Goal: Task Accomplishment & Management: Manage account settings

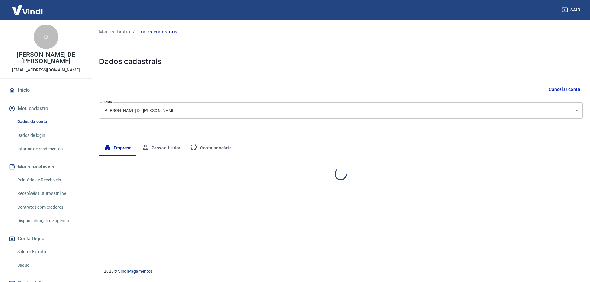
select select "SP"
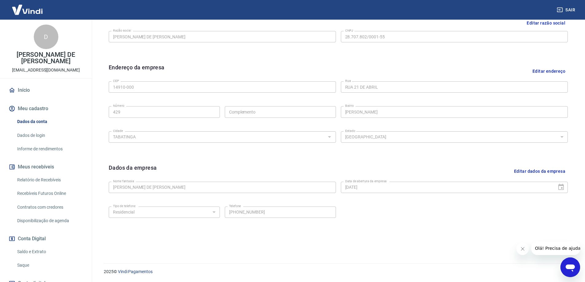
scroll to position [161, 0]
click at [544, 172] on button "Editar dados da empresa" at bounding box center [540, 171] width 56 height 16
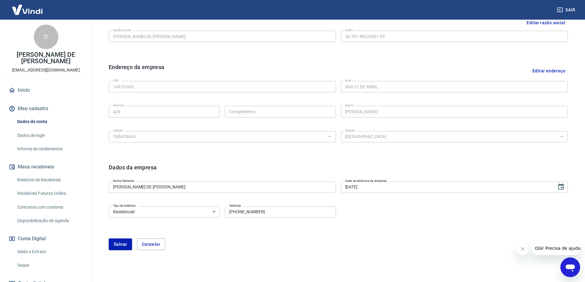
click at [295, 209] on input "[PHONE_NUMBER]" at bounding box center [280, 212] width 111 height 11
type input "[PHONE_NUMBER]"
click at [121, 242] on button "Salvar" at bounding box center [120, 245] width 23 height 12
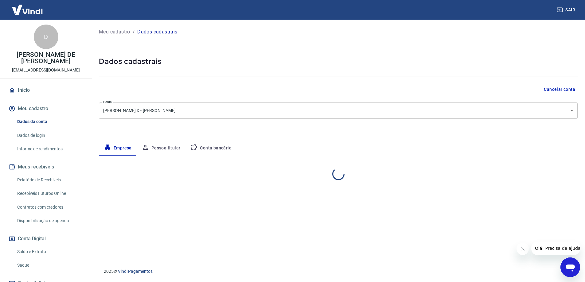
scroll to position [0, 0]
select select "SP"
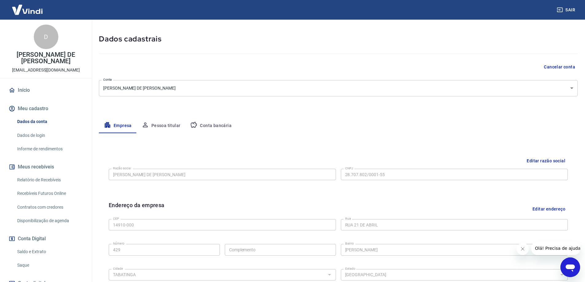
scroll to position [161, 0]
